Goal: Information Seeking & Learning: Learn about a topic

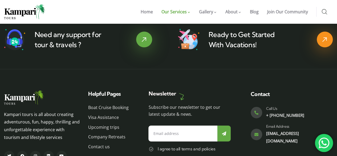
scroll to position [1580, 0]
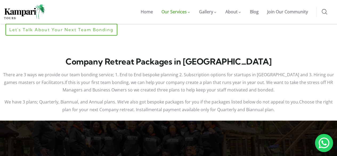
scroll to position [297, 0]
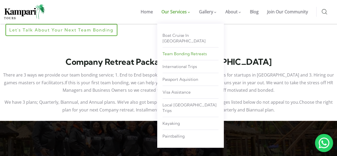
click at [188, 51] on span "Team Bonding Retreats" at bounding box center [185, 53] width 44 height 5
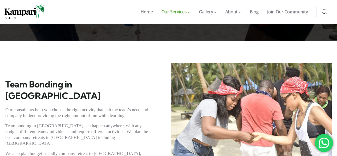
scroll to position [136, 0]
